Goal: Use online tool/utility

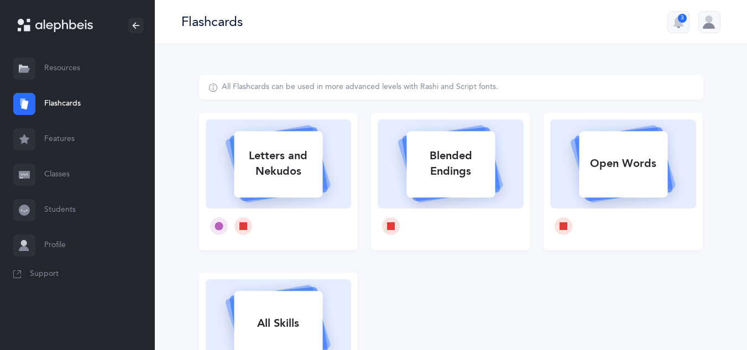
click at [282, 179] on div "Letters and Nekudos" at bounding box center [278, 164] width 89 height 44
select select
select select "single"
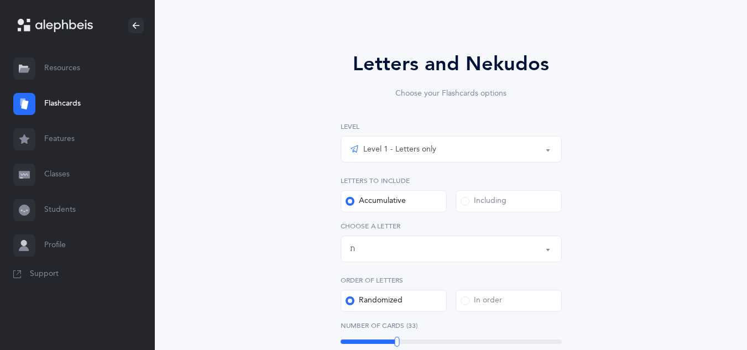
scroll to position [56, 0]
click at [360, 242] on div "Letters up until: ת" at bounding box center [451, 249] width 202 height 19
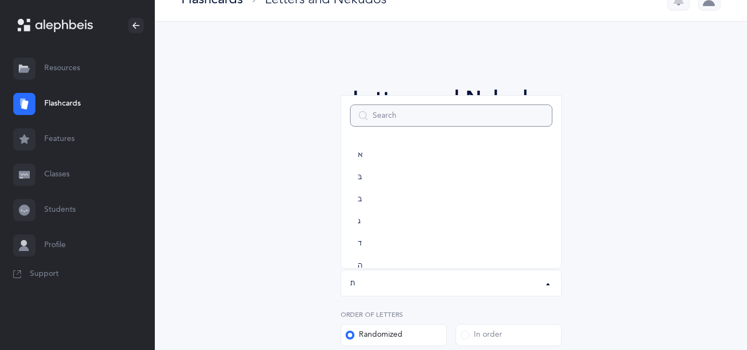
scroll to position [0, 0]
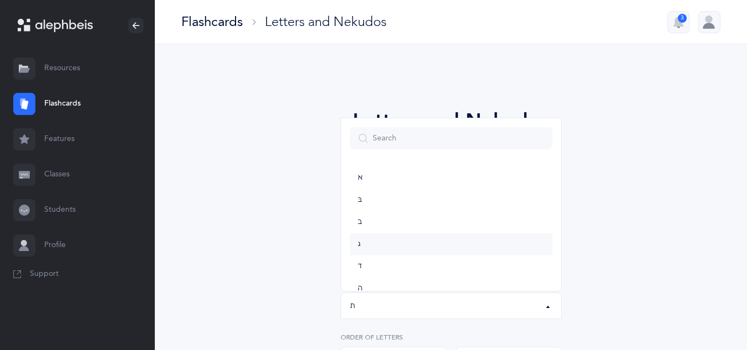
click at [358, 243] on span "ג" at bounding box center [359, 245] width 3 height 10
select select "3"
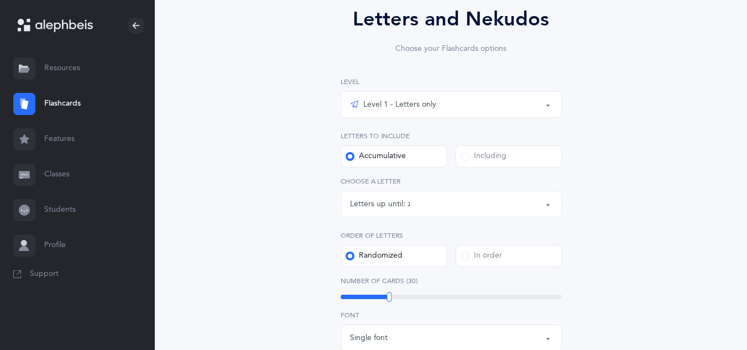
click at [244, 149] on div "Letters and Nekudos Choose your Flashcards options Level 1 - Letters only Level…" at bounding box center [451, 303] width 505 height 660
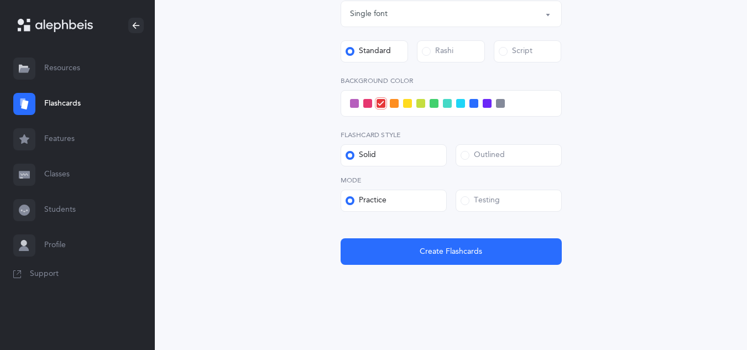
scroll to position [429, 0]
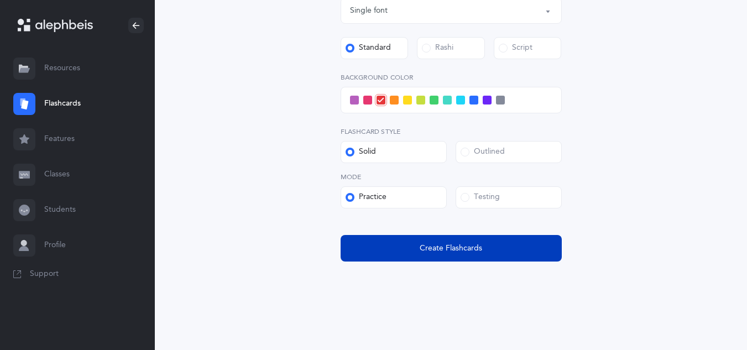
click at [419, 252] on button "Create Flashcards" at bounding box center [451, 248] width 221 height 27
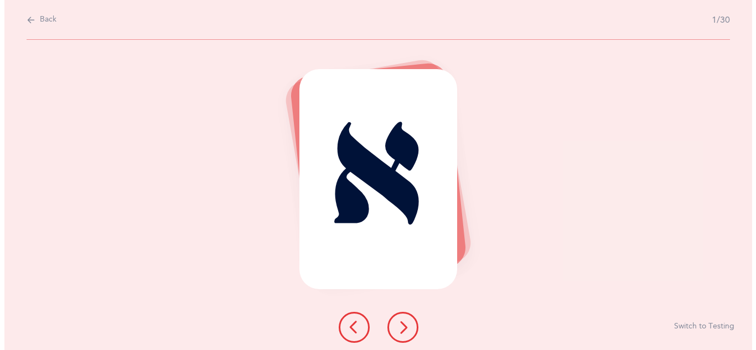
scroll to position [0, 0]
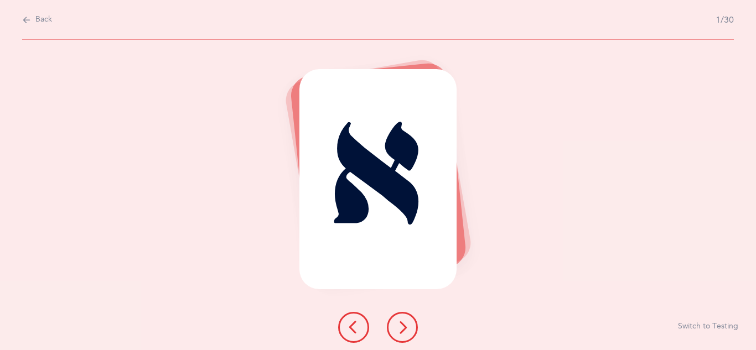
click at [401, 325] on icon at bounding box center [402, 327] width 13 height 13
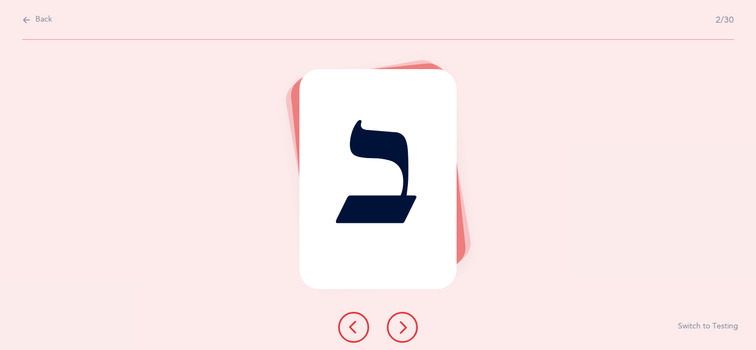
click at [393, 331] on button at bounding box center [402, 327] width 31 height 31
click at [403, 330] on icon at bounding box center [402, 327] width 13 height 13
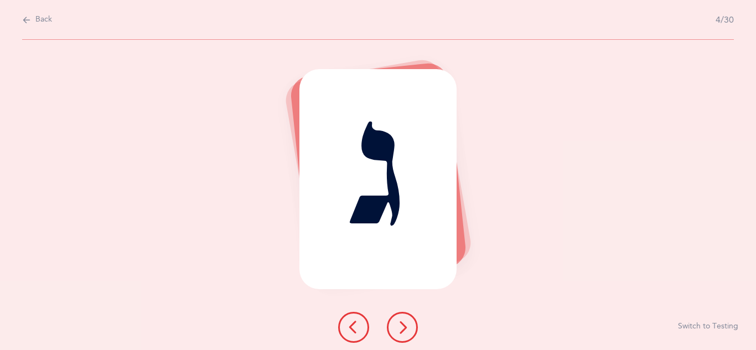
click at [402, 330] on icon at bounding box center [402, 327] width 13 height 13
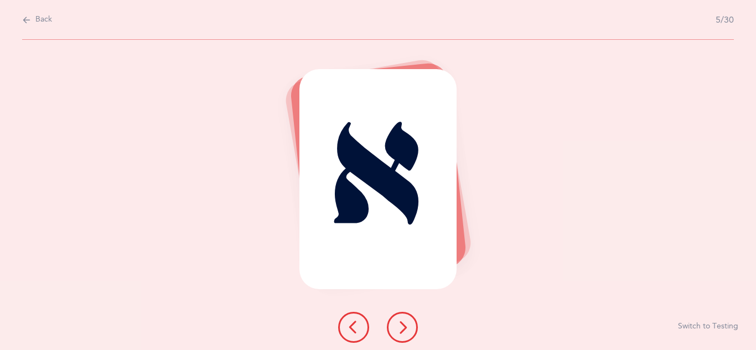
click at [230, 285] on div "א Switch to Testing" at bounding box center [378, 195] width 756 height 310
click at [428, 316] on div "א Switch to Testing" at bounding box center [378, 195] width 756 height 310
click at [398, 329] on icon at bounding box center [402, 327] width 13 height 13
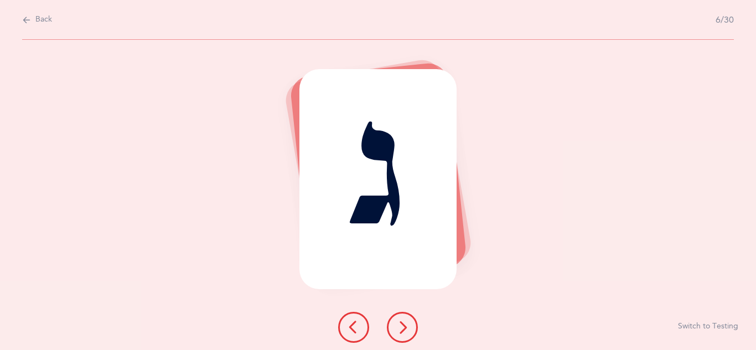
click at [213, 316] on div "ג Switch to Testing" at bounding box center [378, 195] width 756 height 310
click at [410, 327] on button at bounding box center [402, 327] width 31 height 31
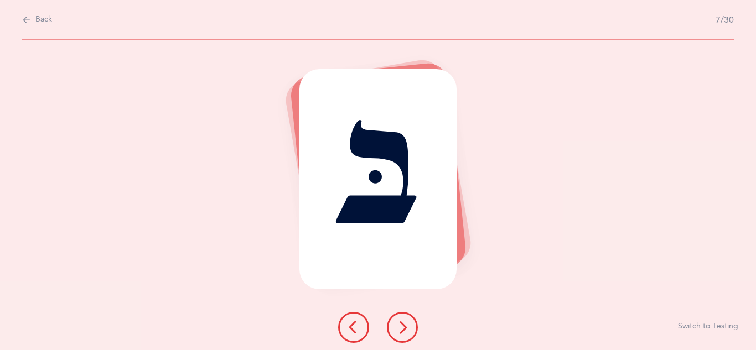
click at [401, 327] on icon at bounding box center [402, 327] width 13 height 13
click at [362, 213] on div "ב" at bounding box center [378, 179] width 158 height 221
click at [371, 228] on div "ב" at bounding box center [378, 179] width 158 height 221
click at [396, 321] on icon at bounding box center [402, 327] width 13 height 13
click at [399, 328] on icon at bounding box center [402, 327] width 13 height 13
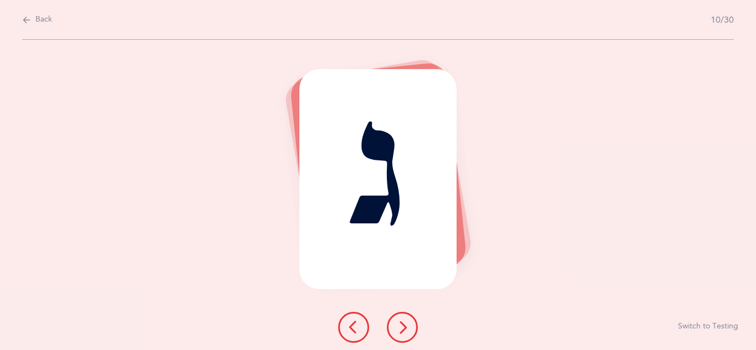
click at [401, 330] on icon at bounding box center [402, 327] width 13 height 13
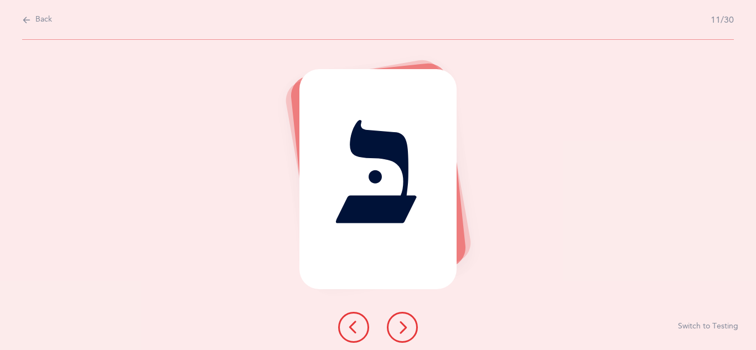
click at [404, 332] on icon at bounding box center [402, 327] width 13 height 13
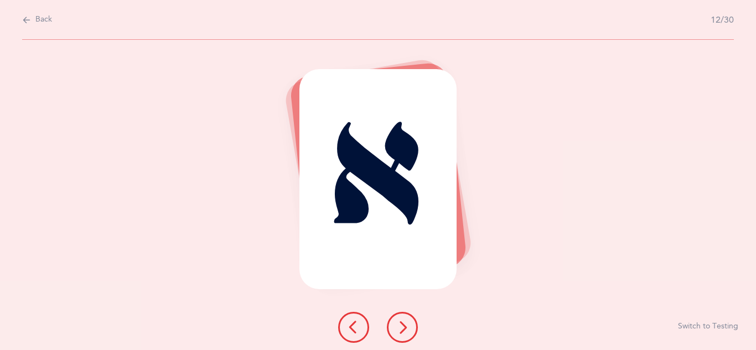
click at [397, 325] on icon at bounding box center [402, 327] width 13 height 13
click at [403, 330] on icon at bounding box center [402, 327] width 13 height 13
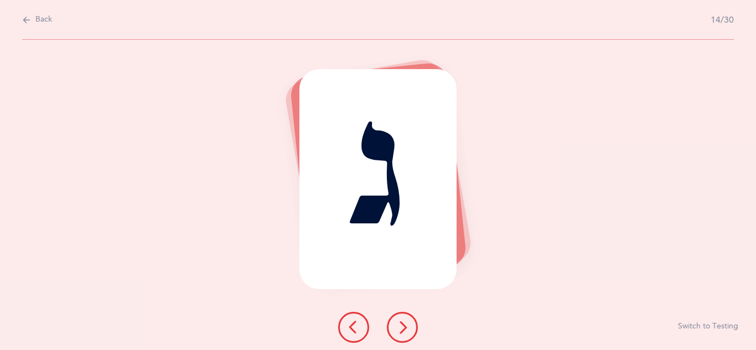
click at [399, 326] on icon at bounding box center [402, 327] width 13 height 13
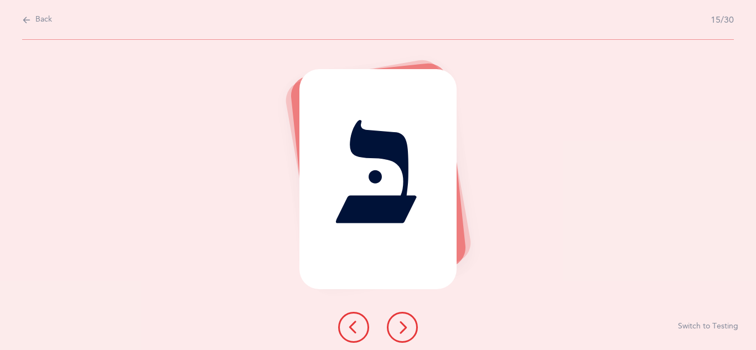
click at [401, 325] on icon at bounding box center [402, 327] width 13 height 13
click at [401, 327] on icon at bounding box center [402, 327] width 13 height 13
click at [401, 331] on icon at bounding box center [402, 327] width 13 height 13
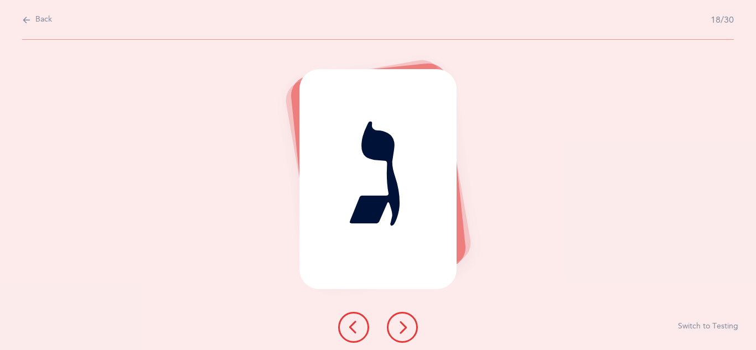
click at [400, 325] on icon at bounding box center [402, 327] width 13 height 13
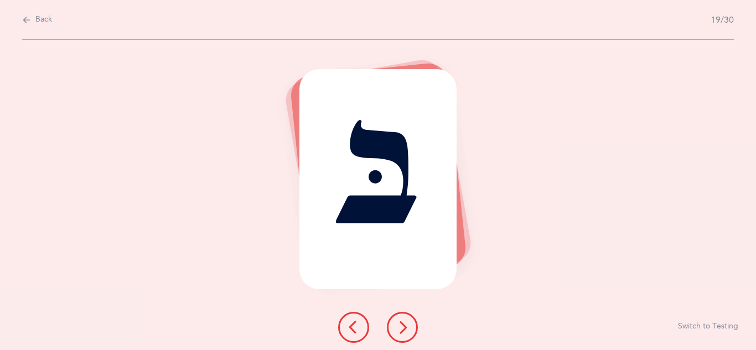
click at [399, 323] on icon at bounding box center [402, 327] width 13 height 13
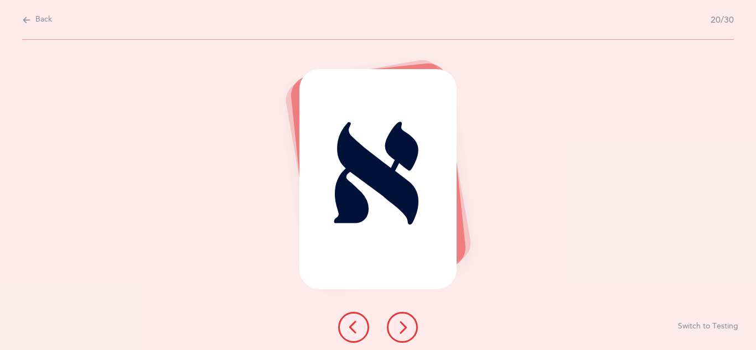
click at [398, 324] on icon at bounding box center [402, 327] width 13 height 13
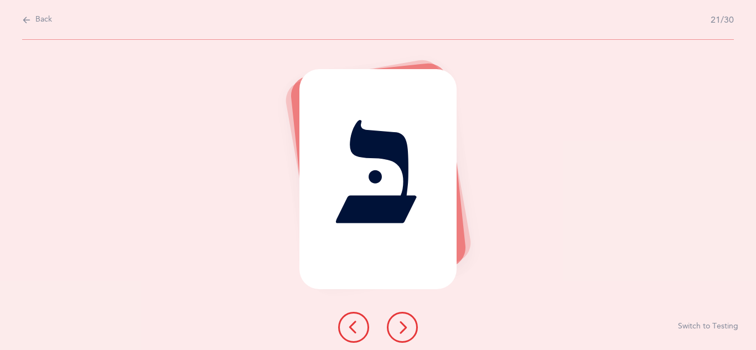
click at [398, 323] on icon at bounding box center [402, 327] width 13 height 13
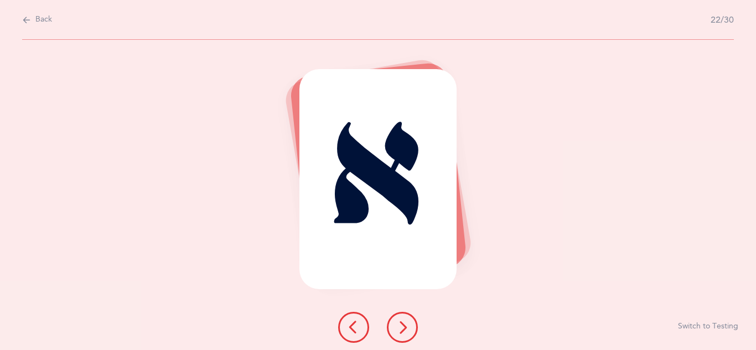
click at [399, 323] on icon at bounding box center [402, 327] width 13 height 13
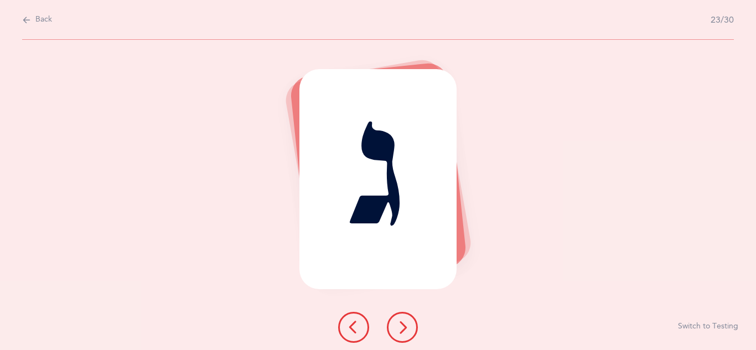
click at [399, 325] on icon at bounding box center [402, 327] width 13 height 13
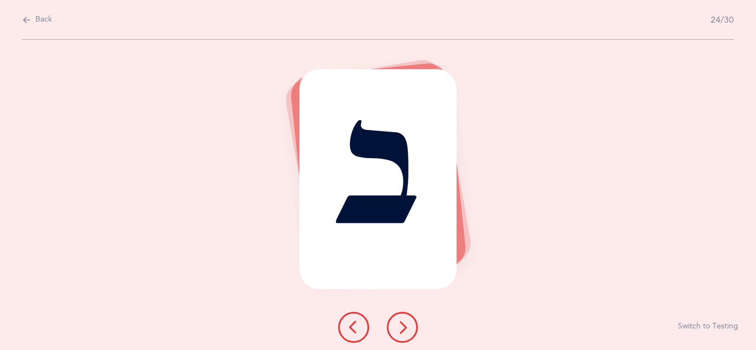
click at [403, 325] on icon at bounding box center [402, 327] width 13 height 13
click at [404, 326] on icon at bounding box center [402, 327] width 13 height 13
click at [403, 324] on icon at bounding box center [402, 327] width 13 height 13
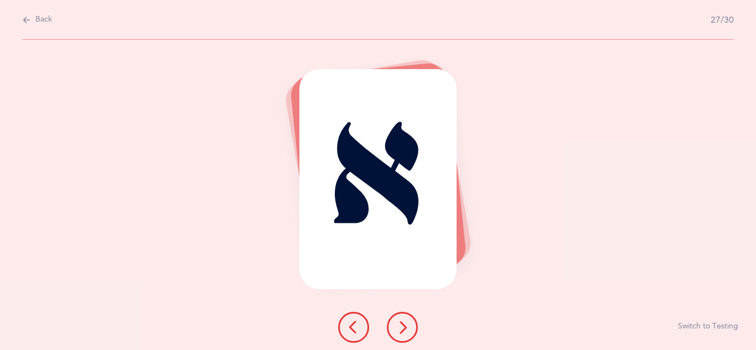
click at [402, 324] on icon at bounding box center [402, 327] width 13 height 13
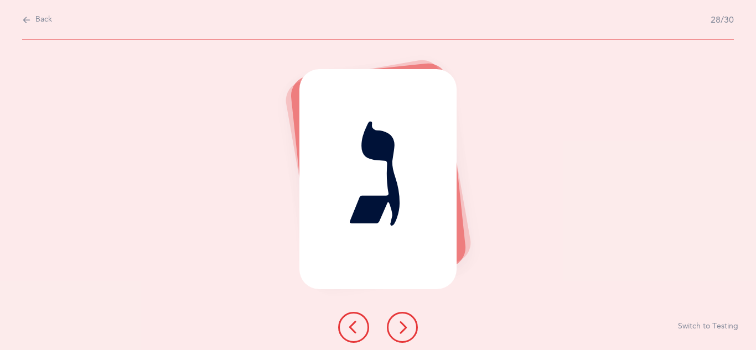
click at [403, 329] on icon at bounding box center [402, 327] width 13 height 13
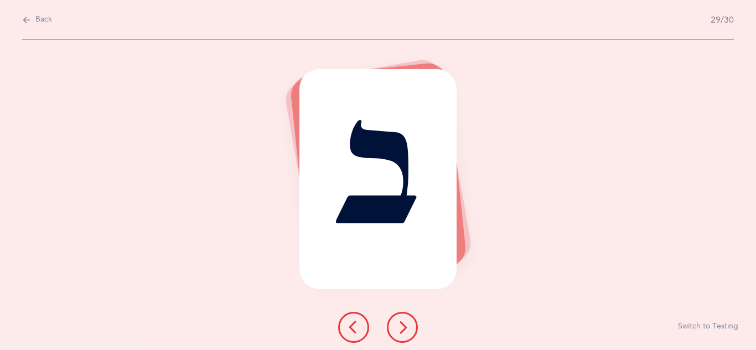
click at [402, 324] on icon at bounding box center [402, 327] width 13 height 13
click at [397, 321] on icon at bounding box center [402, 327] width 13 height 13
